Goal: Navigation & Orientation: Find specific page/section

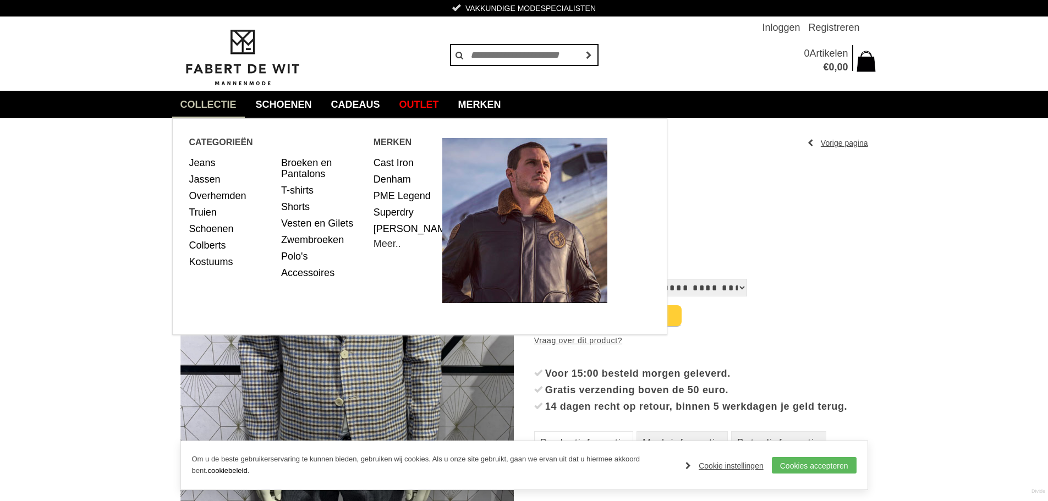
click at [386, 249] on link "Meer.." at bounding box center [388, 243] width 28 height 11
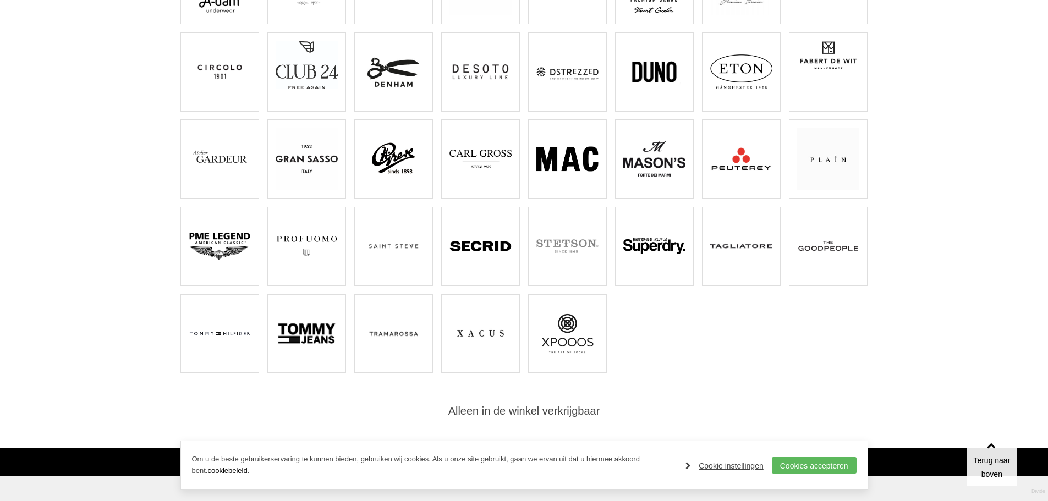
scroll to position [275, 0]
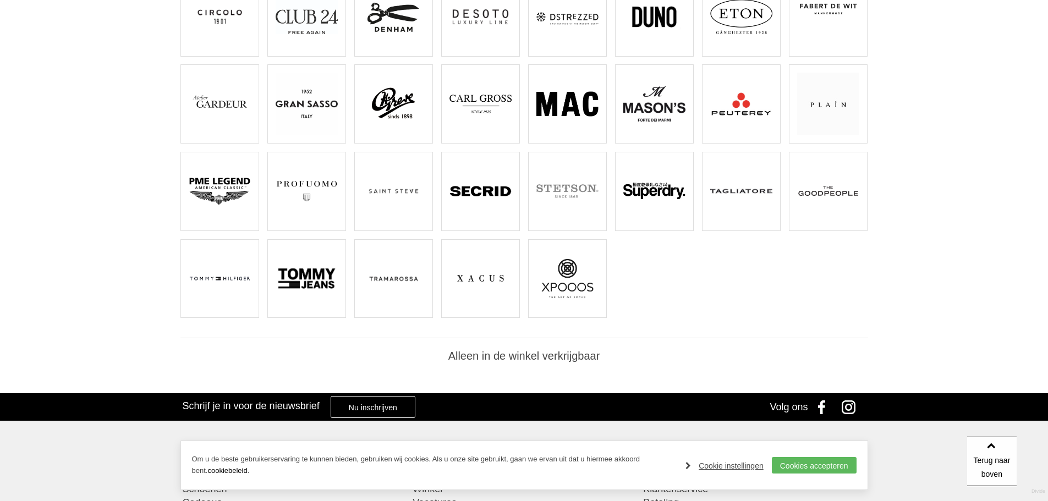
click at [740, 199] on img at bounding box center [741, 191] width 62 height 62
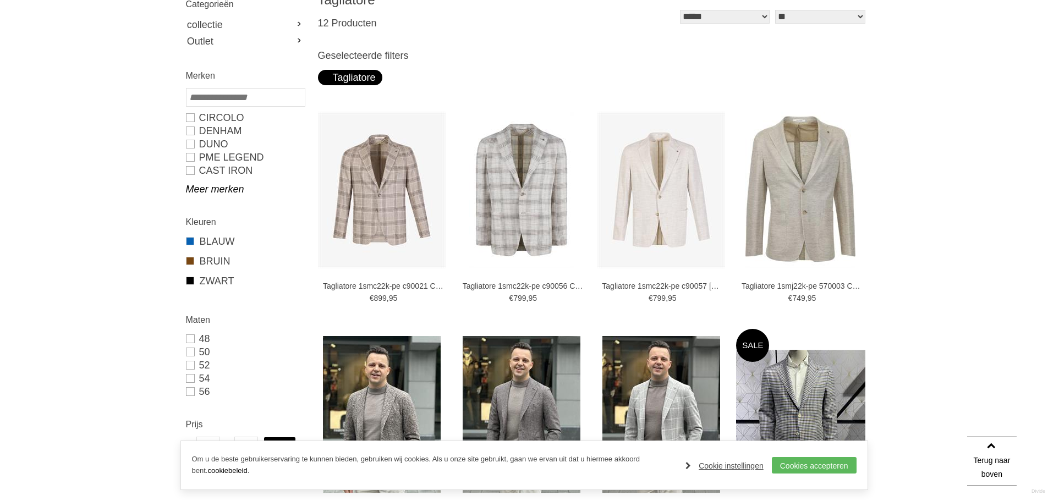
scroll to position [55, 0]
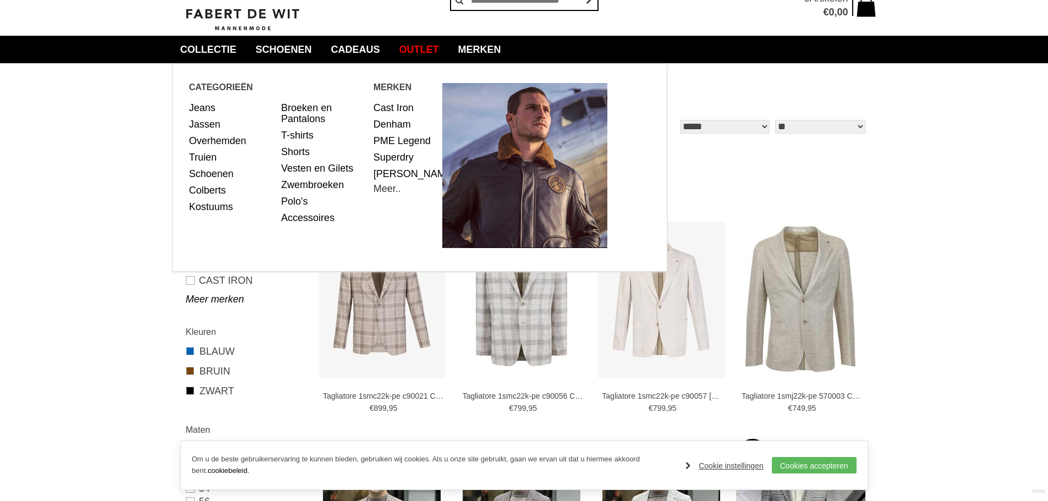
click at [382, 194] on link "Meer.." at bounding box center [388, 188] width 28 height 11
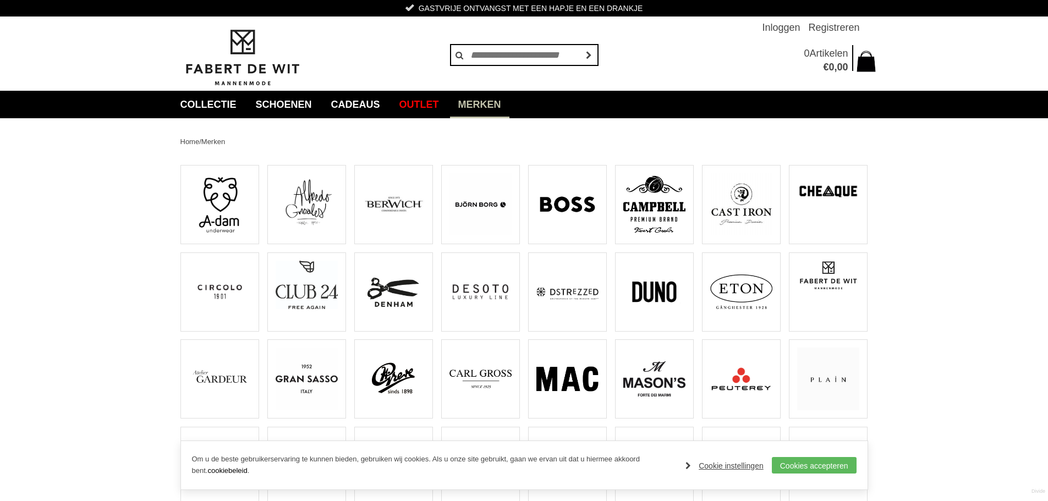
click at [394, 204] on img at bounding box center [394, 204] width 62 height 62
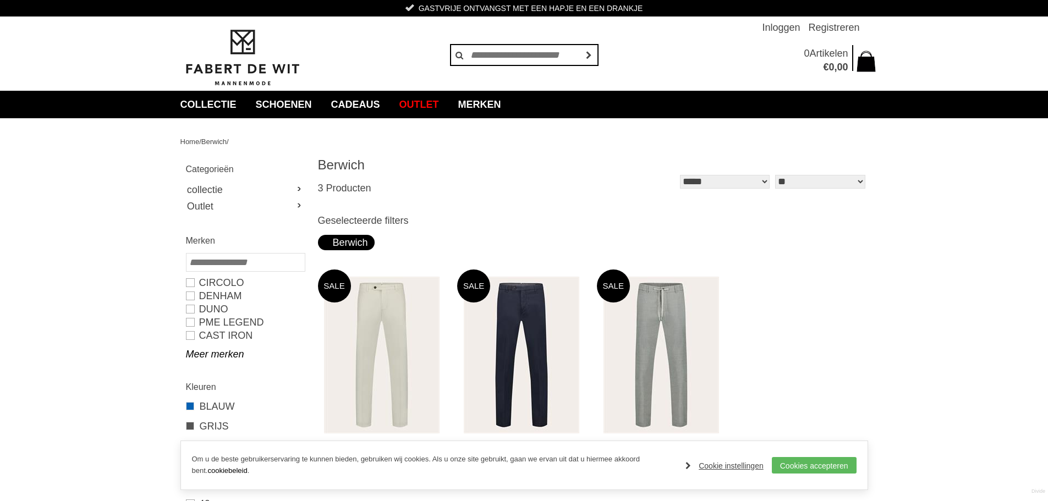
scroll to position [55, 0]
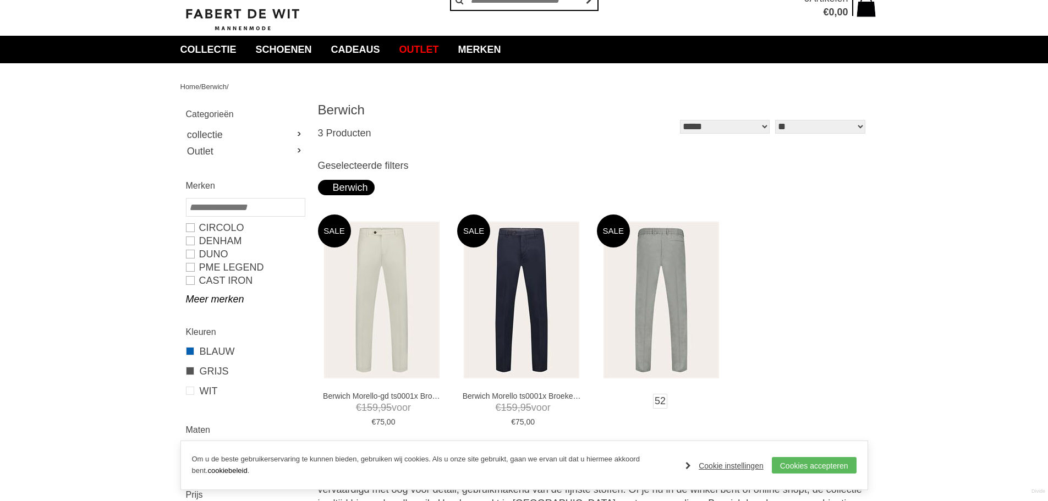
click at [666, 279] on img at bounding box center [662, 300] width 116 height 157
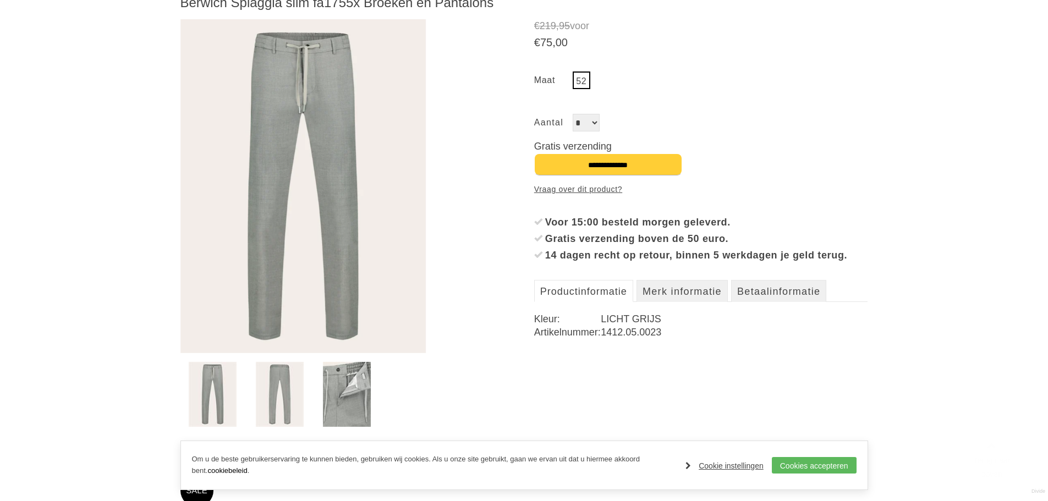
scroll to position [275, 0]
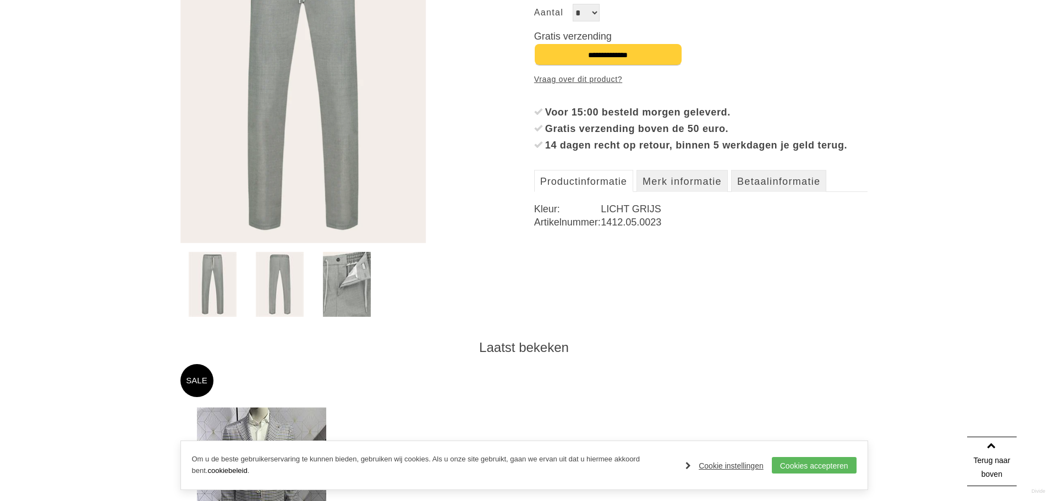
click at [332, 308] on img at bounding box center [347, 284] width 48 height 65
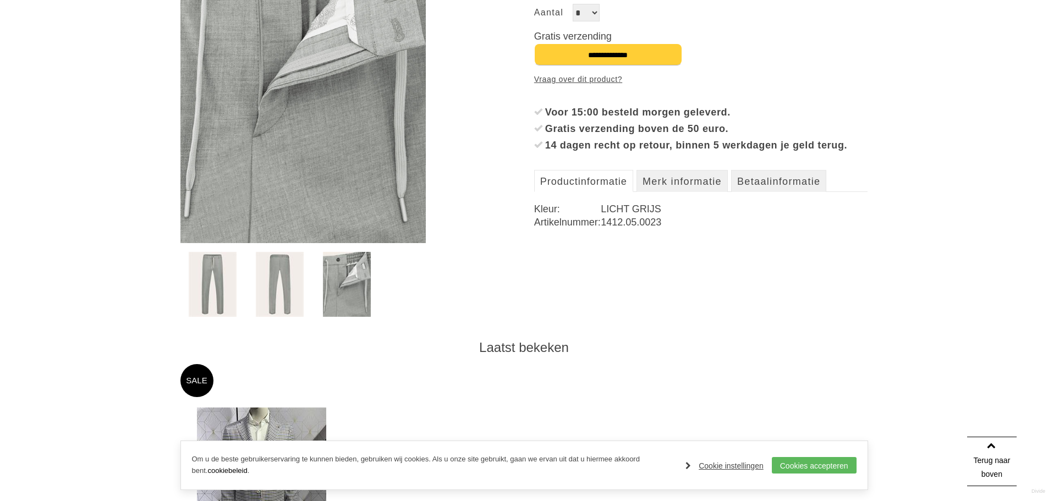
scroll to position [220, 0]
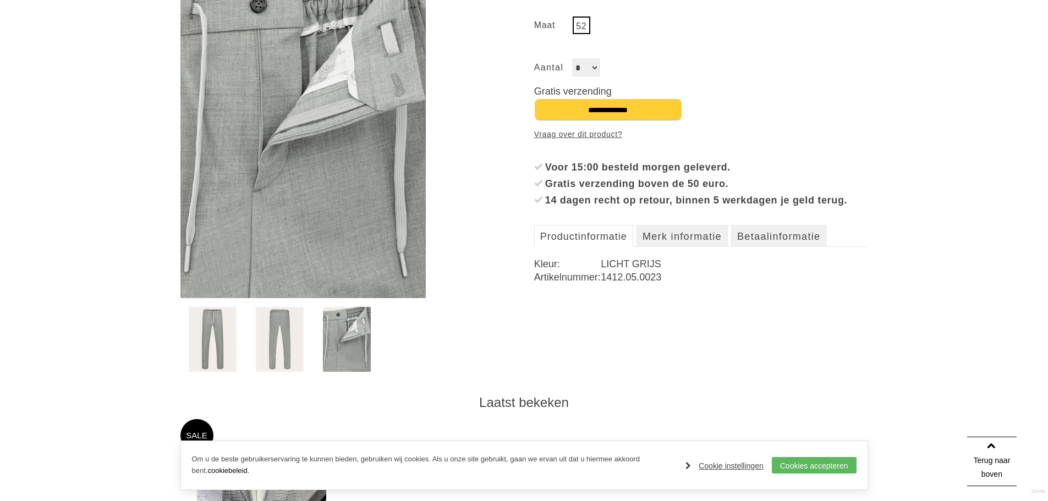
click at [275, 341] on img at bounding box center [280, 339] width 48 height 65
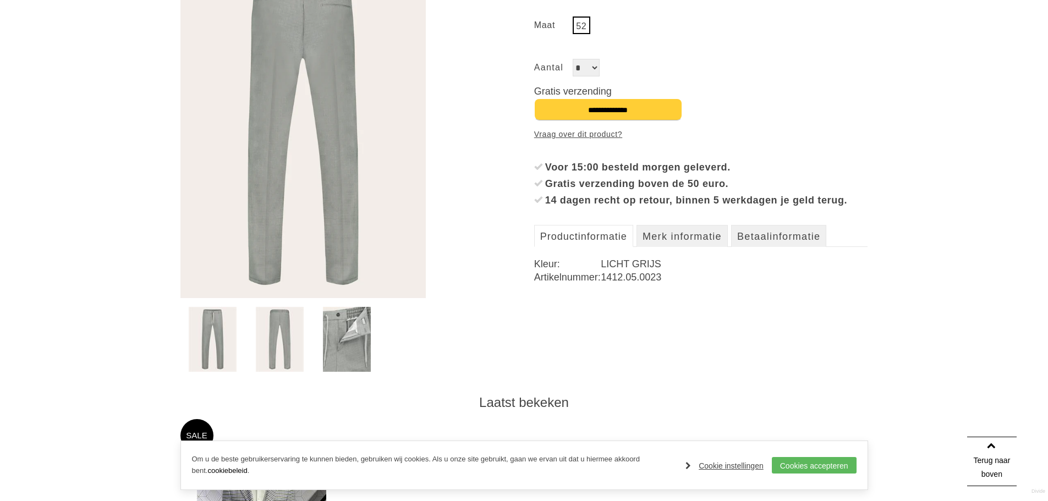
click at [199, 333] on img at bounding box center [213, 339] width 48 height 65
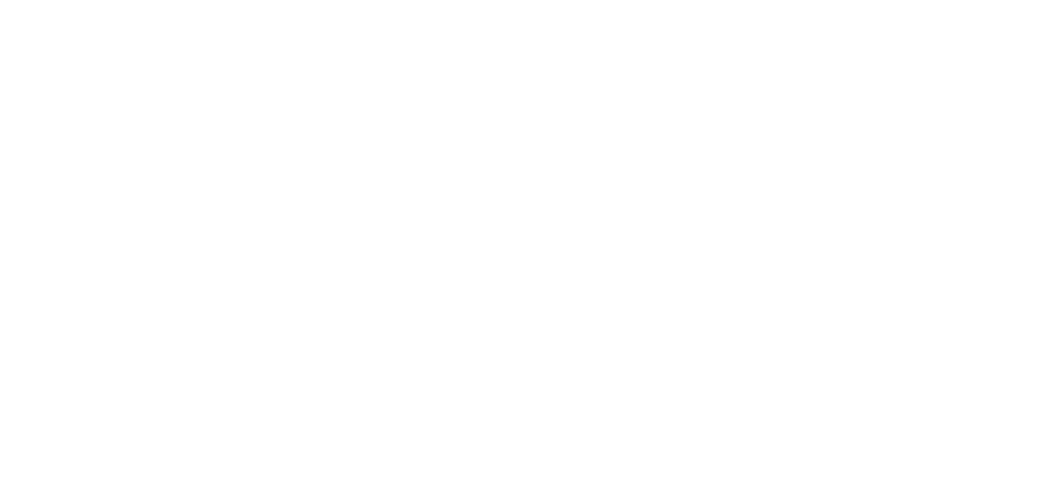
scroll to position [55, 0]
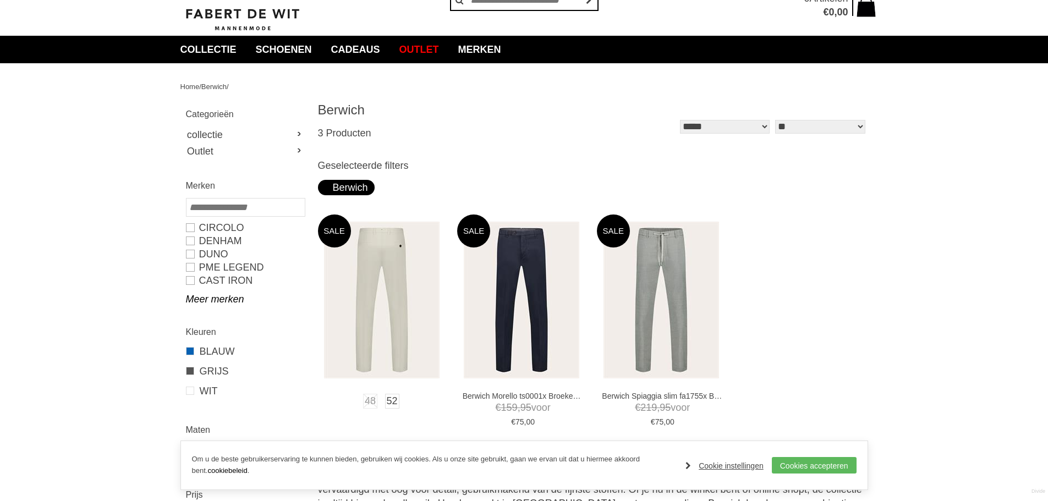
click at [420, 315] on img at bounding box center [382, 300] width 116 height 157
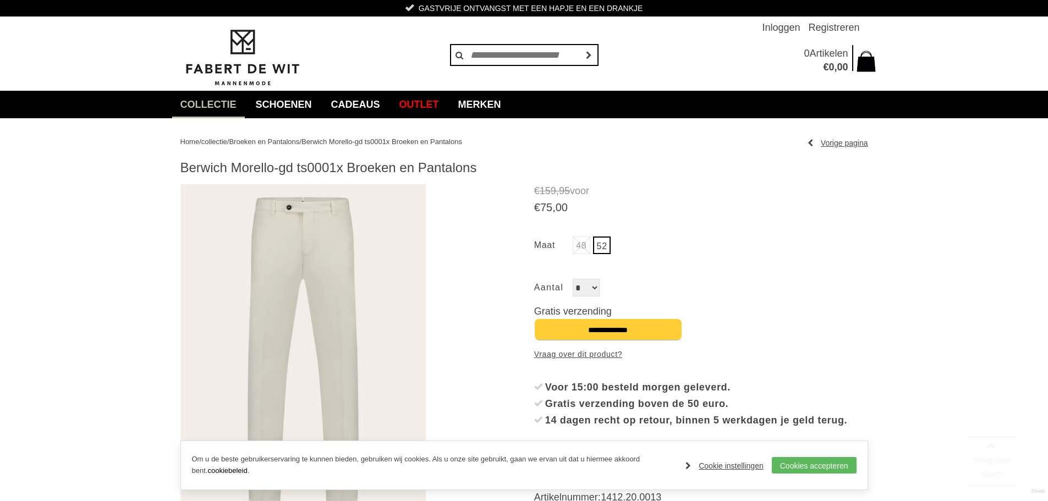
scroll to position [165, 0]
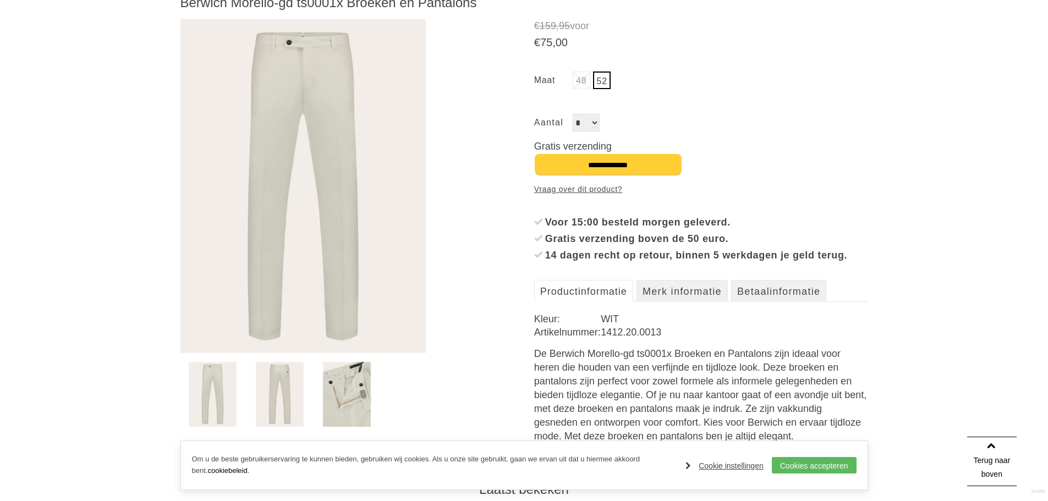
click at [361, 382] on img at bounding box center [347, 394] width 48 height 65
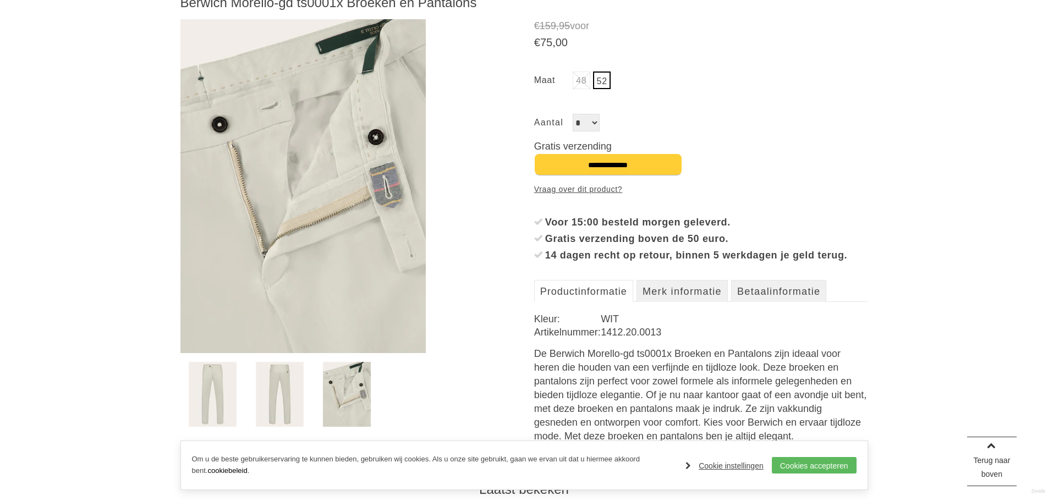
scroll to position [0, 0]
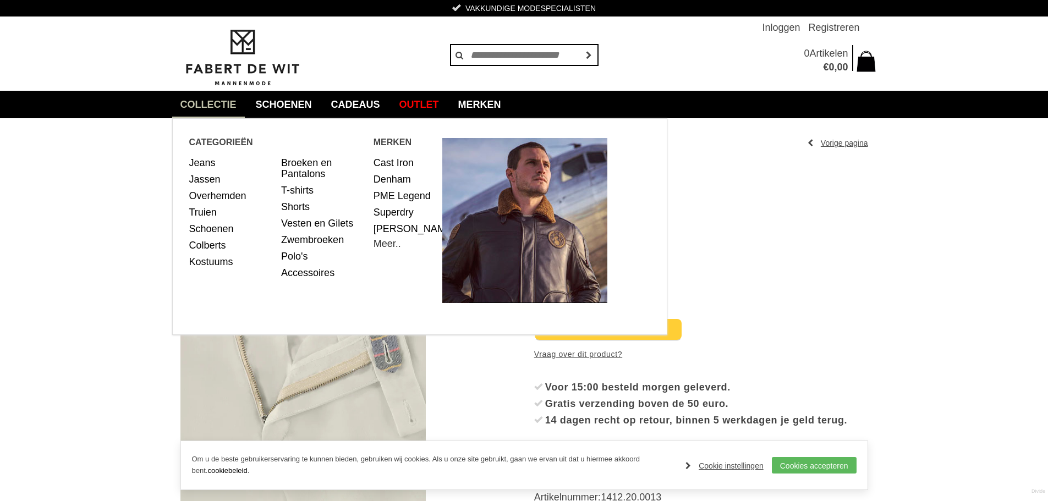
click at [384, 249] on link "Meer.." at bounding box center [388, 243] width 28 height 11
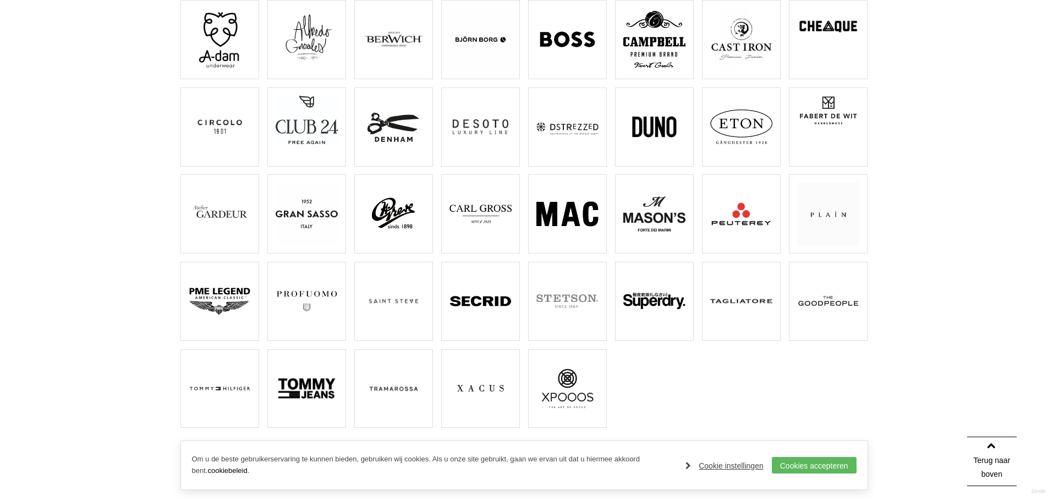
scroll to position [220, 0]
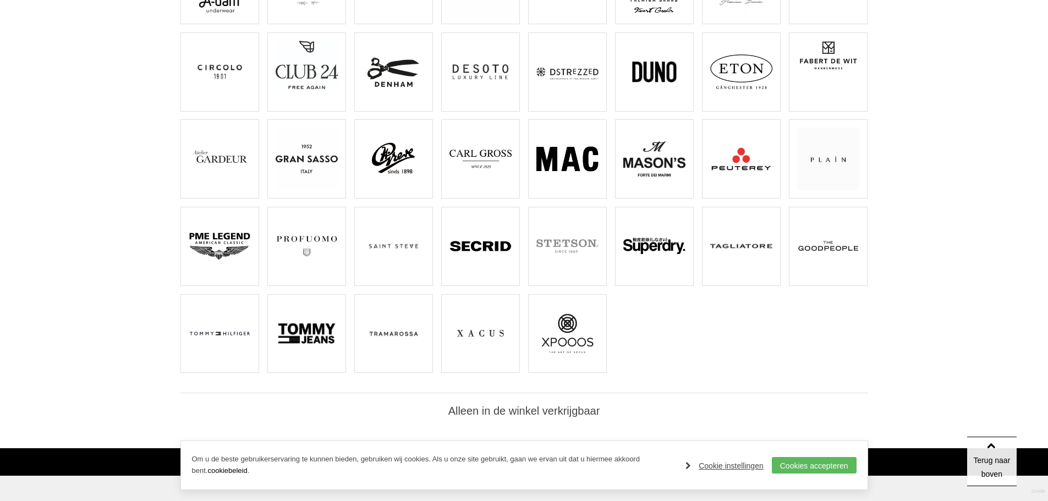
click at [815, 247] on img at bounding box center [828, 246] width 62 height 62
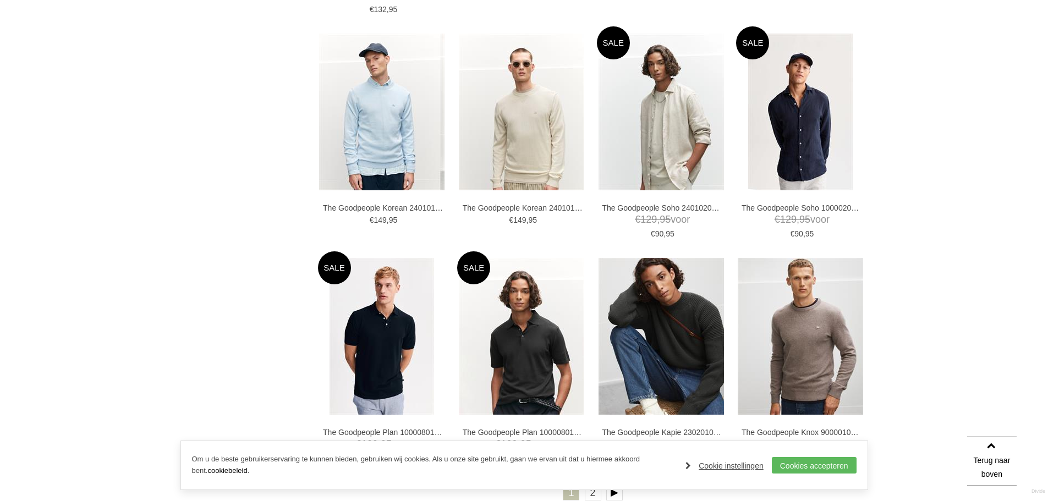
scroll to position [1926, 0]
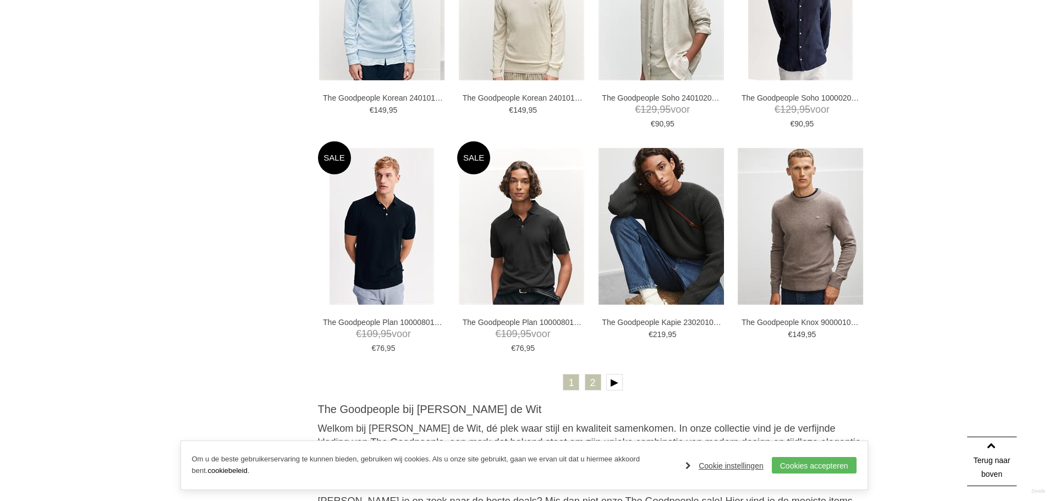
click at [593, 382] on link "2" at bounding box center [593, 382] width 17 height 17
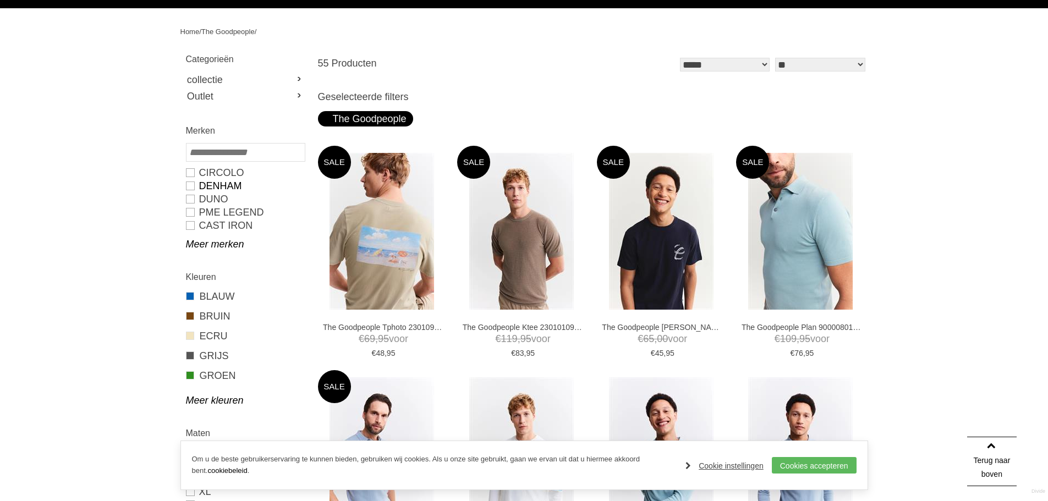
scroll to position [55, 0]
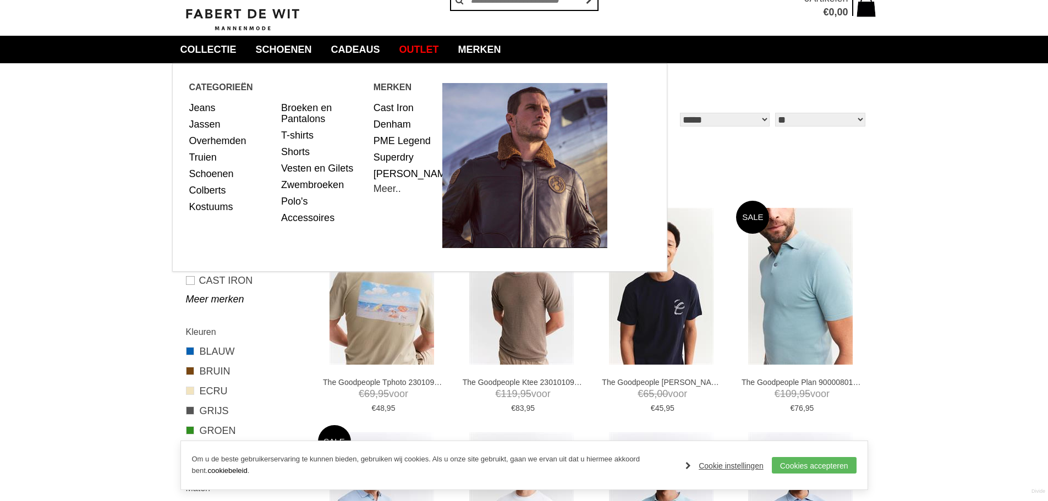
click at [387, 194] on link "Meer.." at bounding box center [388, 188] width 28 height 11
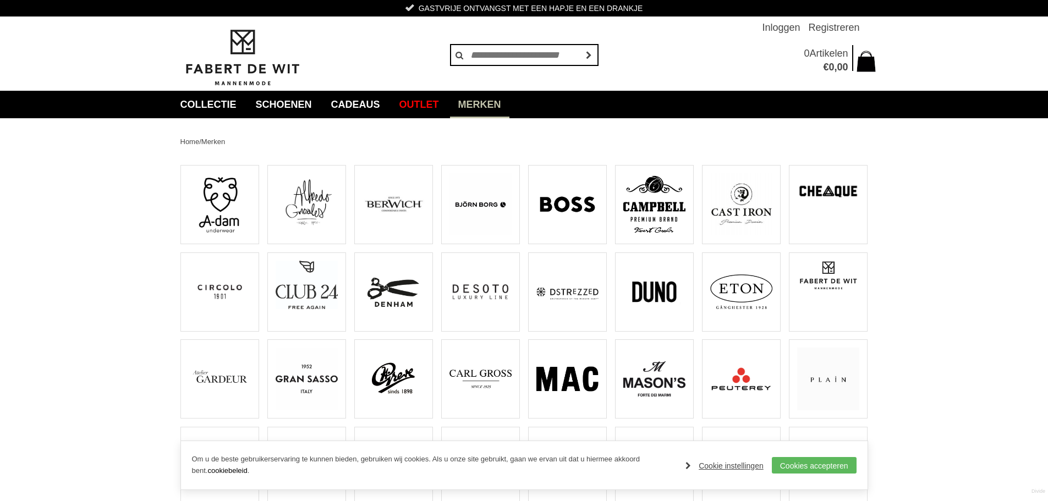
click at [218, 285] on img at bounding box center [220, 292] width 62 height 62
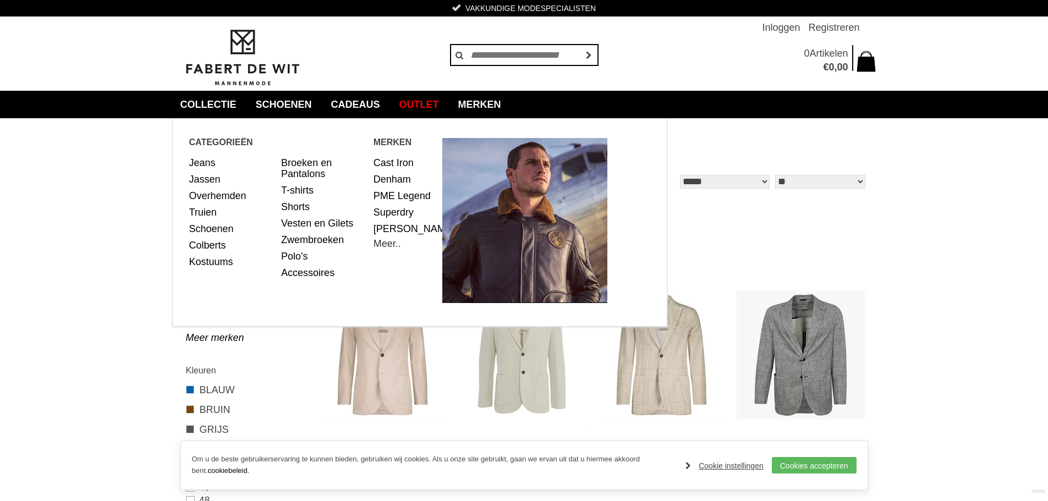
click at [385, 249] on link "Meer.." at bounding box center [388, 243] width 28 height 11
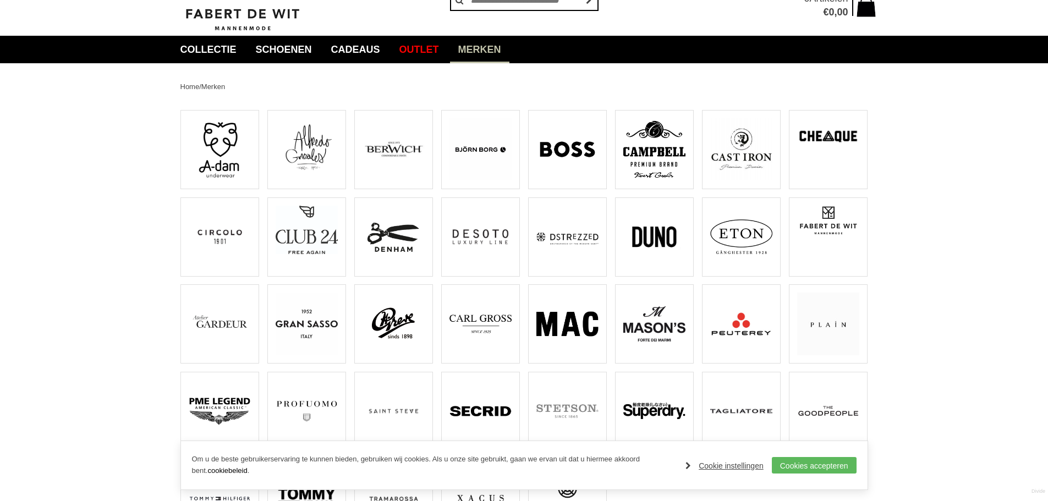
scroll to position [110, 0]
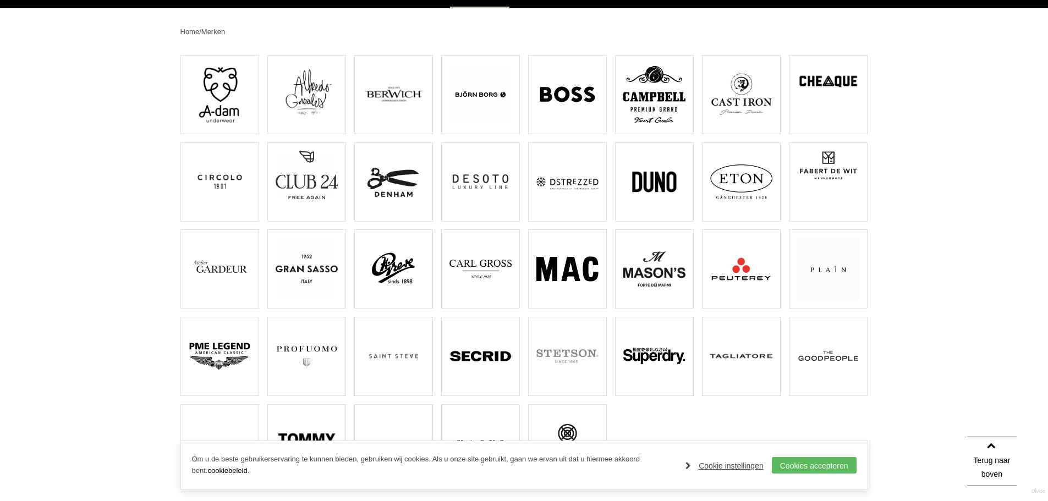
click at [457, 183] on img at bounding box center [481, 182] width 62 height 62
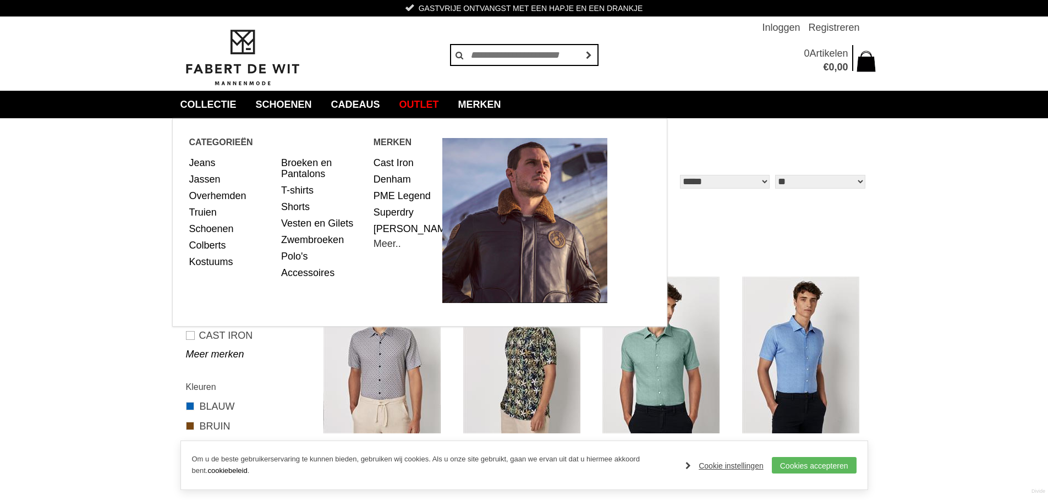
click at [389, 249] on link "Meer.." at bounding box center [388, 243] width 28 height 11
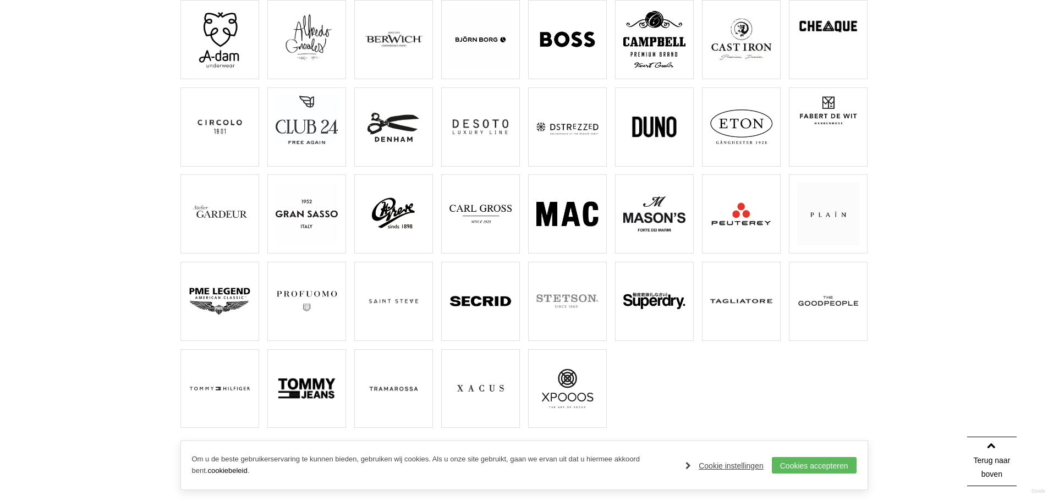
scroll to position [220, 0]
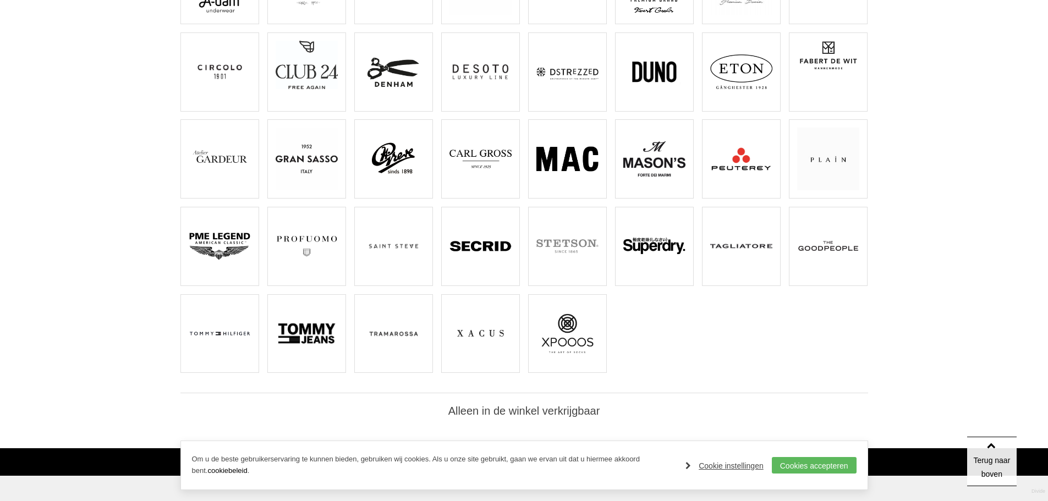
click at [378, 327] on img at bounding box center [394, 334] width 62 height 62
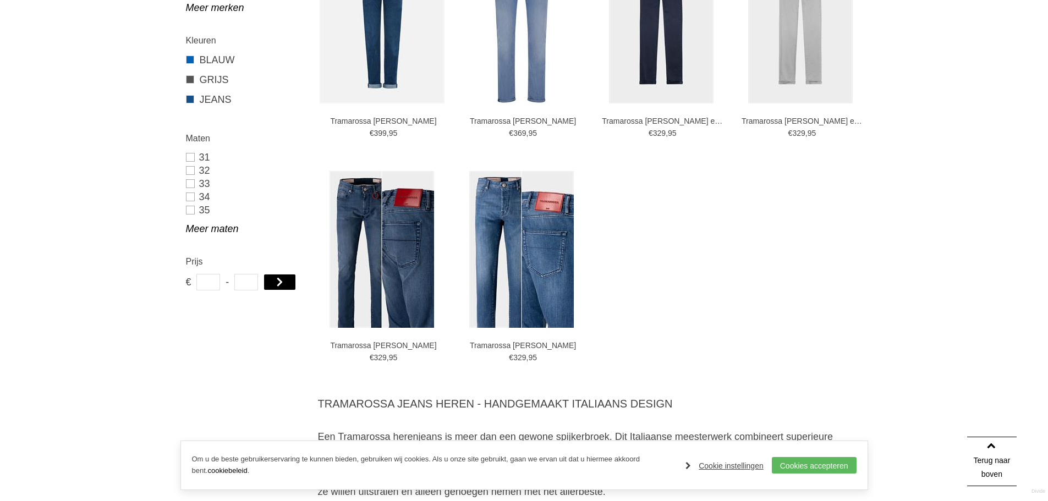
scroll to position [220, 0]
